Goal: Find specific page/section: Find specific page/section

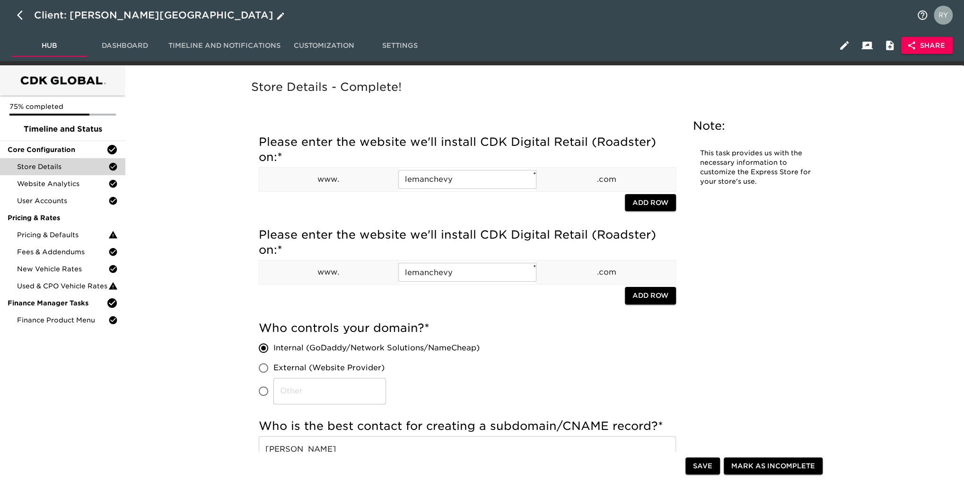
click at [21, 11] on icon "button" at bounding box center [20, 14] width 6 height 9
select select "10"
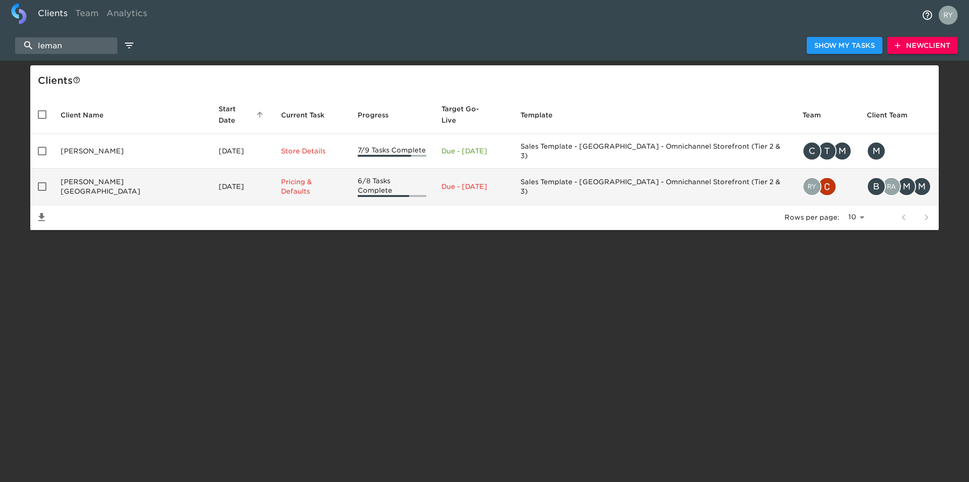
click at [98, 176] on td "[PERSON_NAME][GEOGRAPHIC_DATA]" at bounding box center [132, 186] width 158 height 36
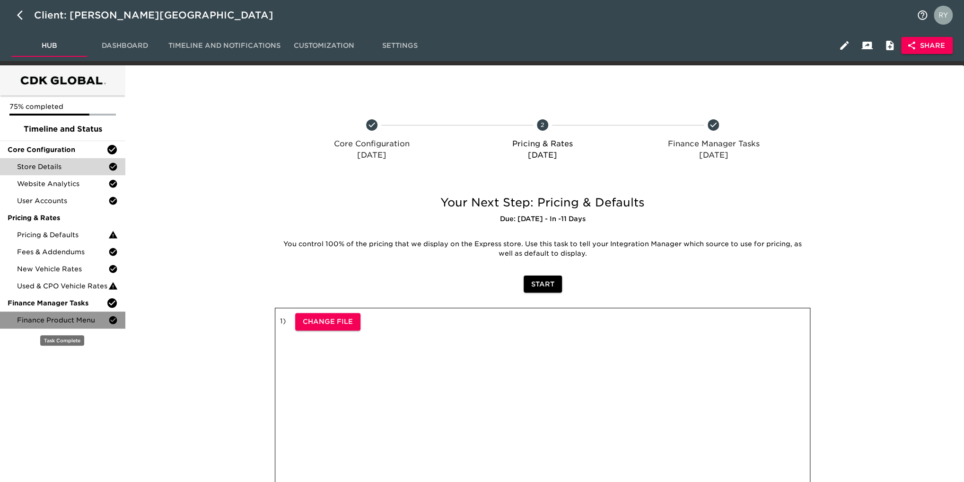
click at [74, 319] on span "Finance Product Menu" at bounding box center [62, 319] width 91 height 9
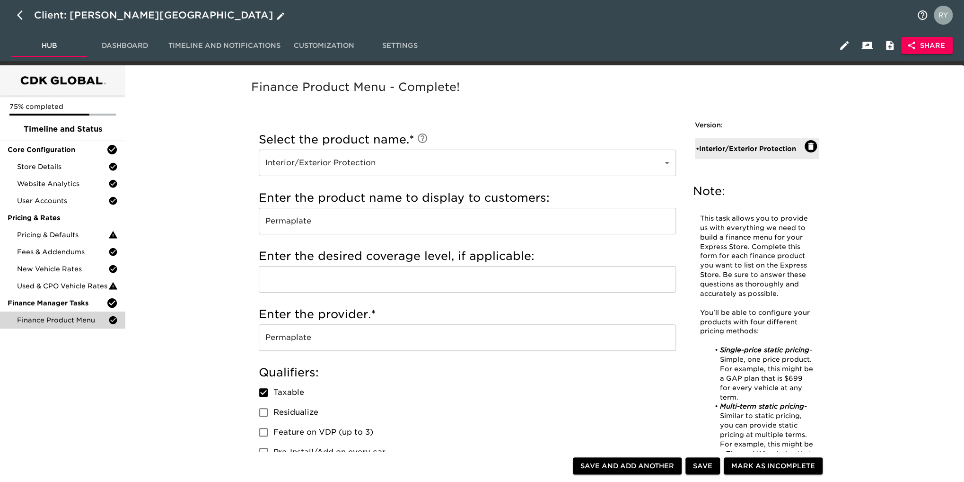
click at [18, 17] on icon "button" at bounding box center [22, 14] width 11 height 11
select select "10"
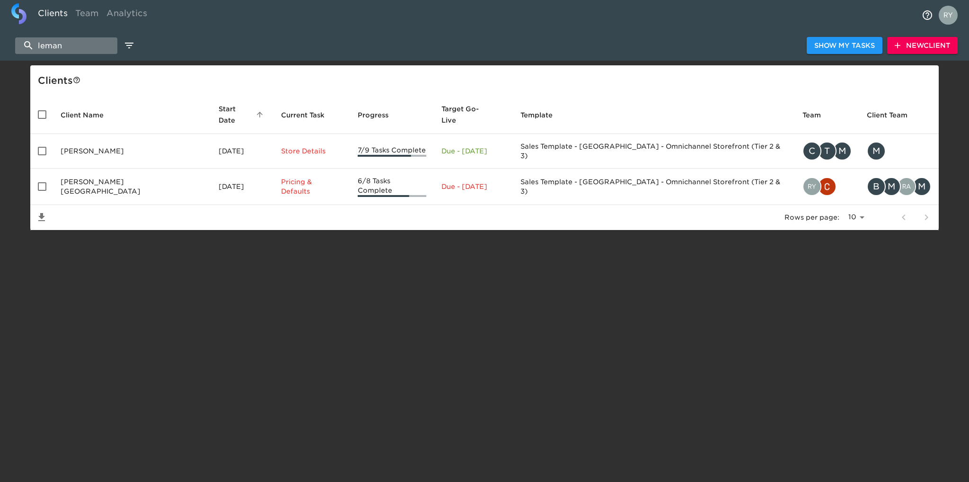
click at [77, 45] on input "leman" at bounding box center [66, 45] width 102 height 17
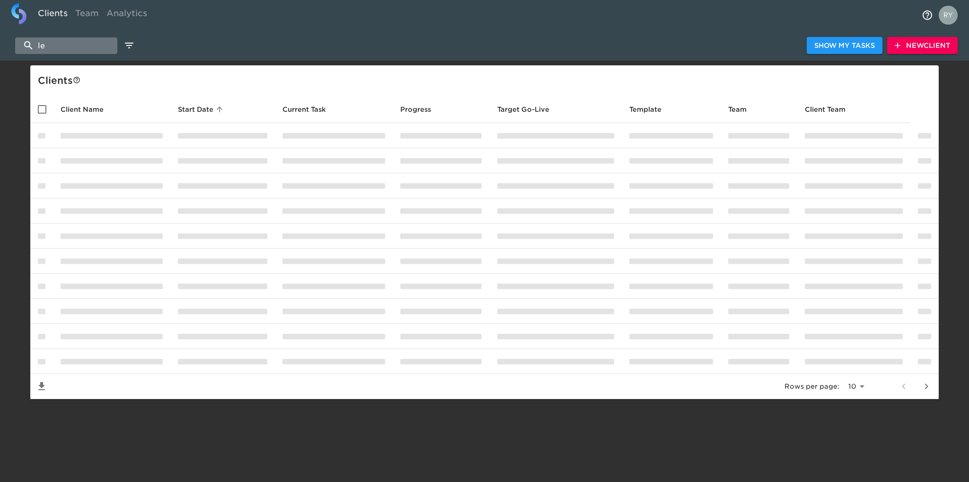
type input "l"
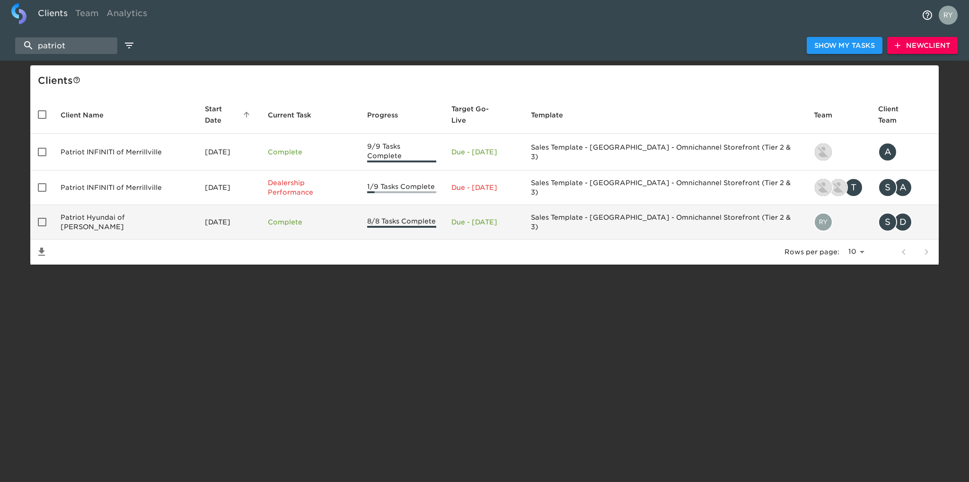
type input "patriot"
click at [128, 206] on td "Patriot Hyundai of [PERSON_NAME]" at bounding box center [125, 222] width 144 height 35
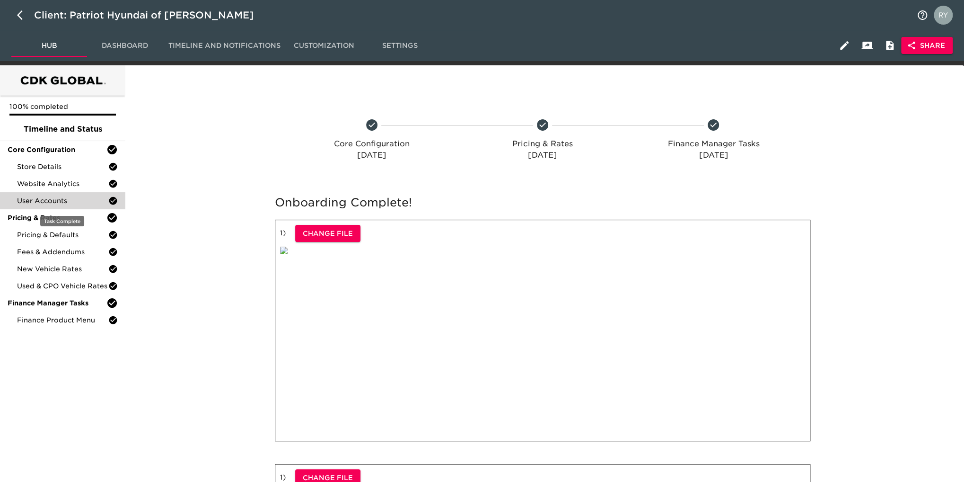
click at [72, 204] on span "User Accounts" at bounding box center [62, 200] width 91 height 9
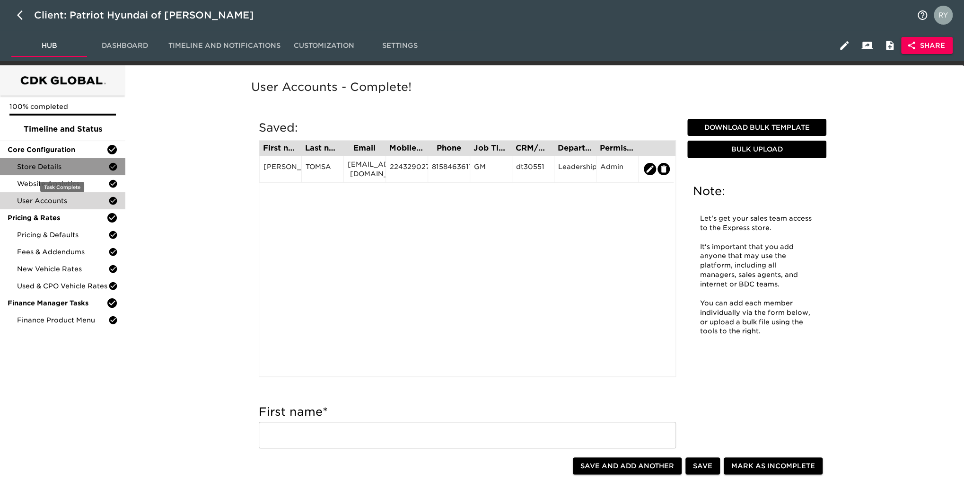
click at [61, 165] on span "Store Details" at bounding box center [62, 166] width 91 height 9
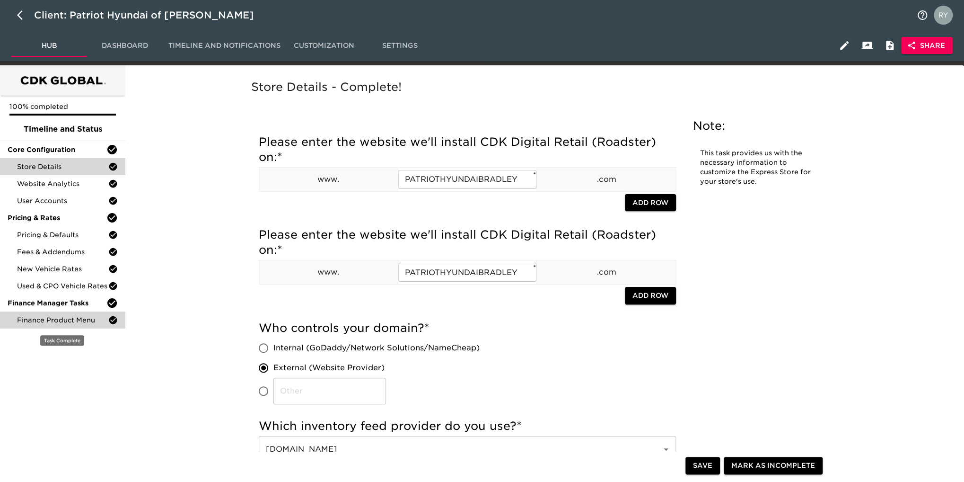
click at [26, 319] on span "Finance Product Menu" at bounding box center [62, 319] width 91 height 9
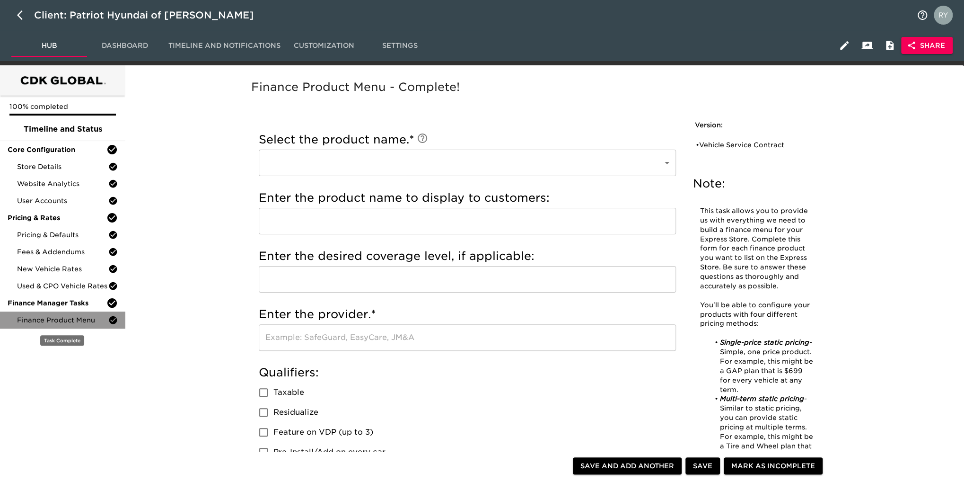
click at [26, 319] on span "Finance Product Menu" at bounding box center [62, 319] width 91 height 9
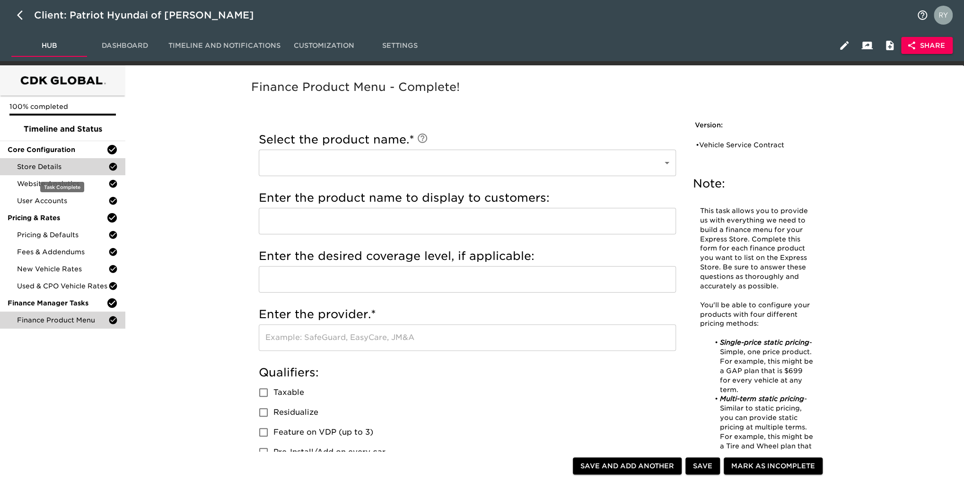
click at [55, 167] on span "Store Details" at bounding box center [62, 166] width 91 height 9
